Goal: Book appointment/travel/reservation

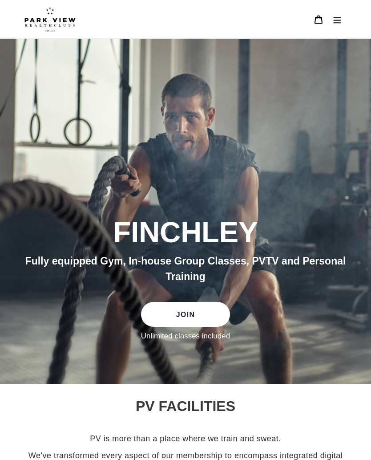
click at [339, 26] on button "Menu" at bounding box center [337, 19] width 19 height 20
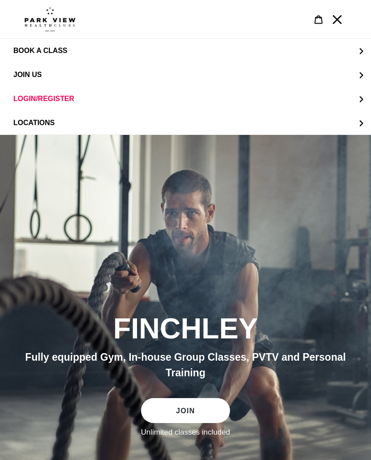
click at [24, 101] on span "LOGIN/REGISTER" at bounding box center [43, 99] width 61 height 8
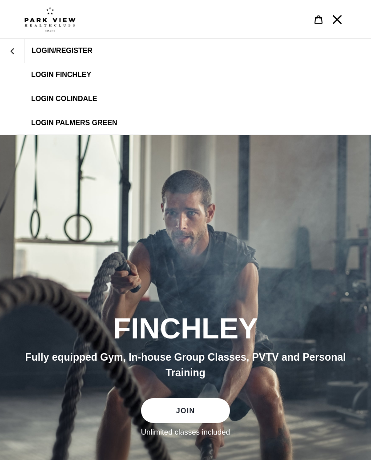
click at [43, 80] on link "LOGIN FINCHLEY" at bounding box center [185, 75] width 371 height 24
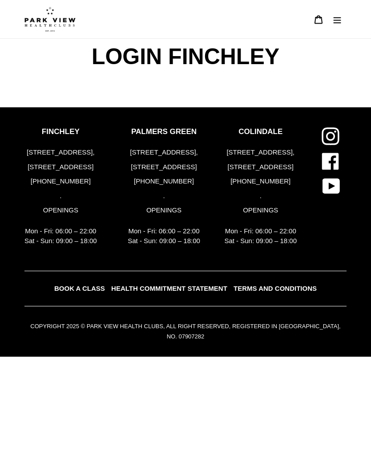
click at [337, 22] on icon "Menu" at bounding box center [337, 19] width 9 height 9
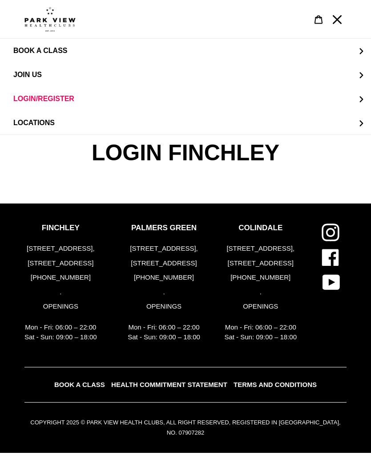
click at [366, 97] on button "LOGIN/REGISTER" at bounding box center [185, 99] width 371 height 24
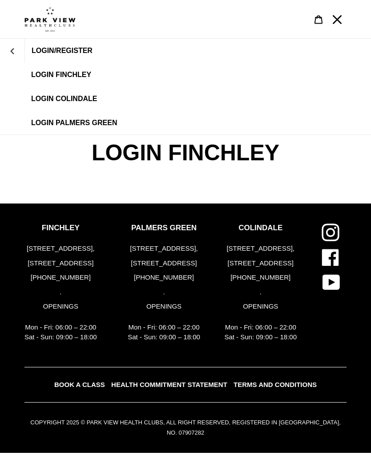
click at [65, 227] on p "FINCHLEY" at bounding box center [60, 228] width 73 height 9
click at [60, 71] on span "LOGIN FINCHLEY" at bounding box center [61, 75] width 60 height 8
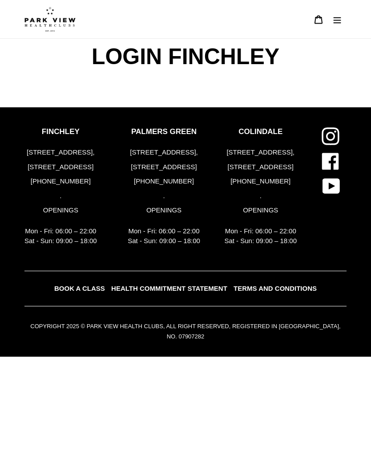
click at [252, 66] on span "LOGIN FINCHLEY" at bounding box center [185, 57] width 192 height 36
click at [252, 56] on span "LOGIN FINCHLEY" at bounding box center [185, 57] width 192 height 36
click at [246, 73] on span "LOGIN FINCHLEY" at bounding box center [185, 57] width 192 height 36
click at [89, 287] on span "BOOK A CLASS" at bounding box center [79, 289] width 51 height 8
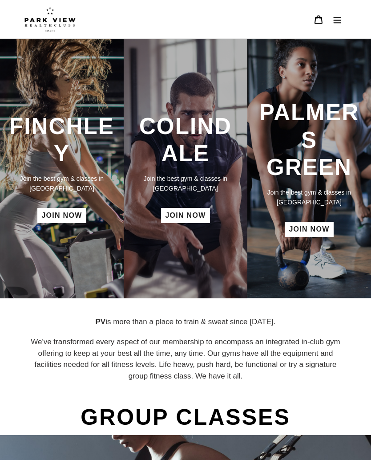
click at [51, 216] on link "JOIN NOW" at bounding box center [61, 215] width 49 height 15
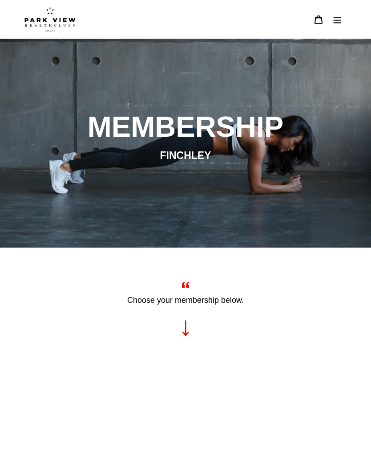
click at [337, 20] on icon "Menu" at bounding box center [337, 19] width 9 height 9
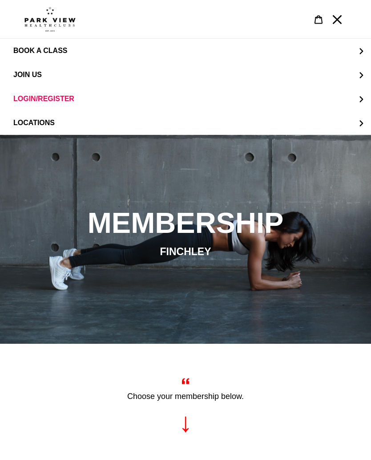
click at [24, 52] on span "BOOK A CLASS" at bounding box center [40, 51] width 54 height 8
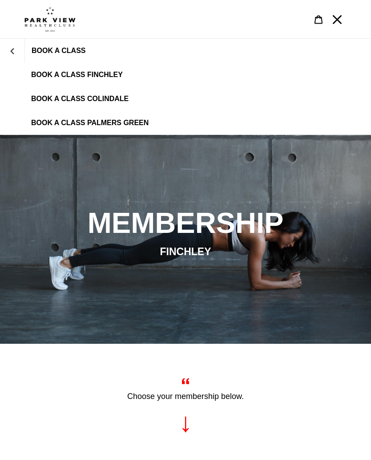
click at [64, 77] on span "BOOK A CLASS FINCHLEY" at bounding box center [77, 75] width 92 height 8
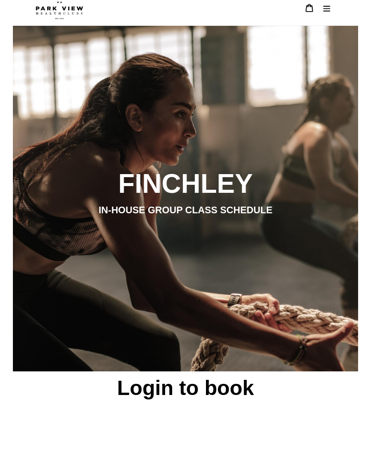
scroll to position [5, 0]
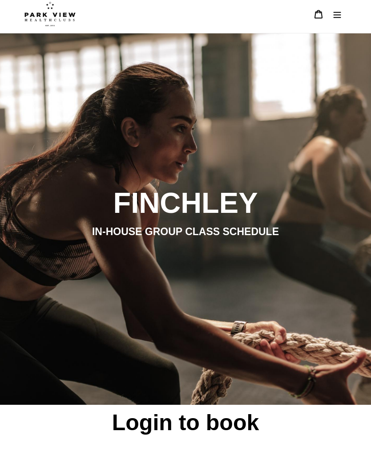
click at [340, 17] on icon "Menu" at bounding box center [337, 14] width 9 height 9
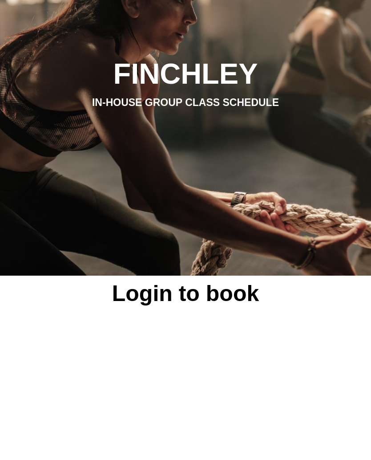
scroll to position [0, 0]
